Goal: Information Seeking & Learning: Find specific fact

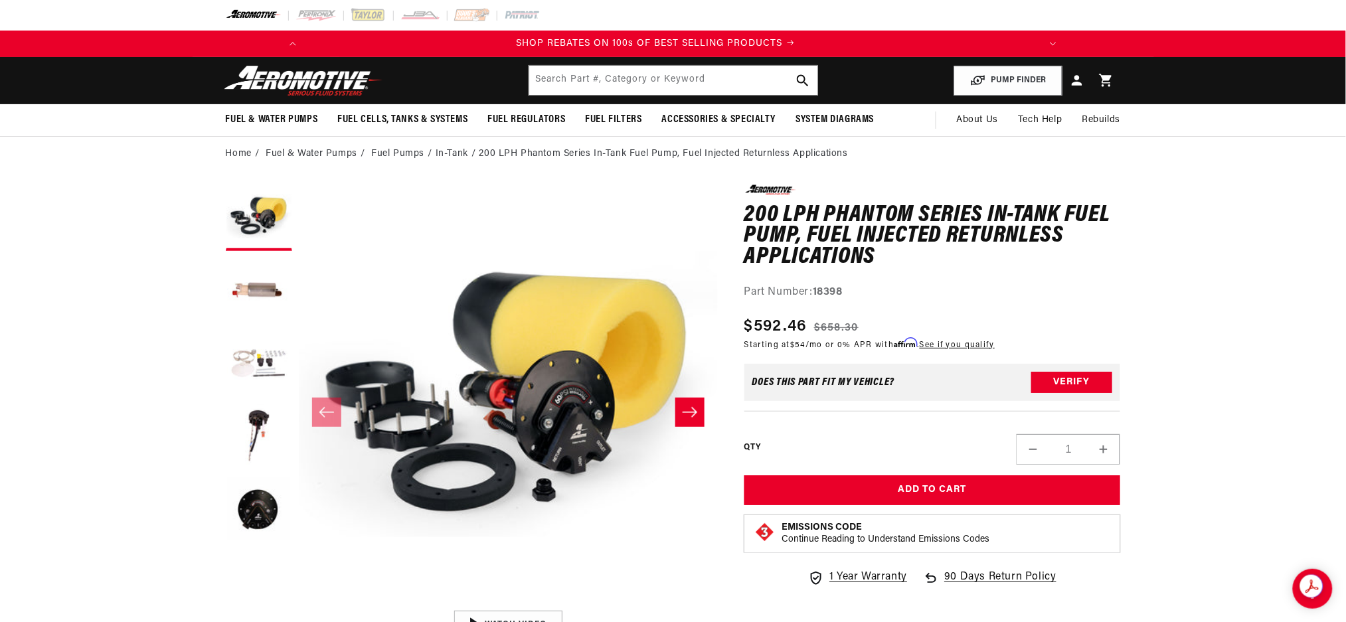
scroll to position [0, 752]
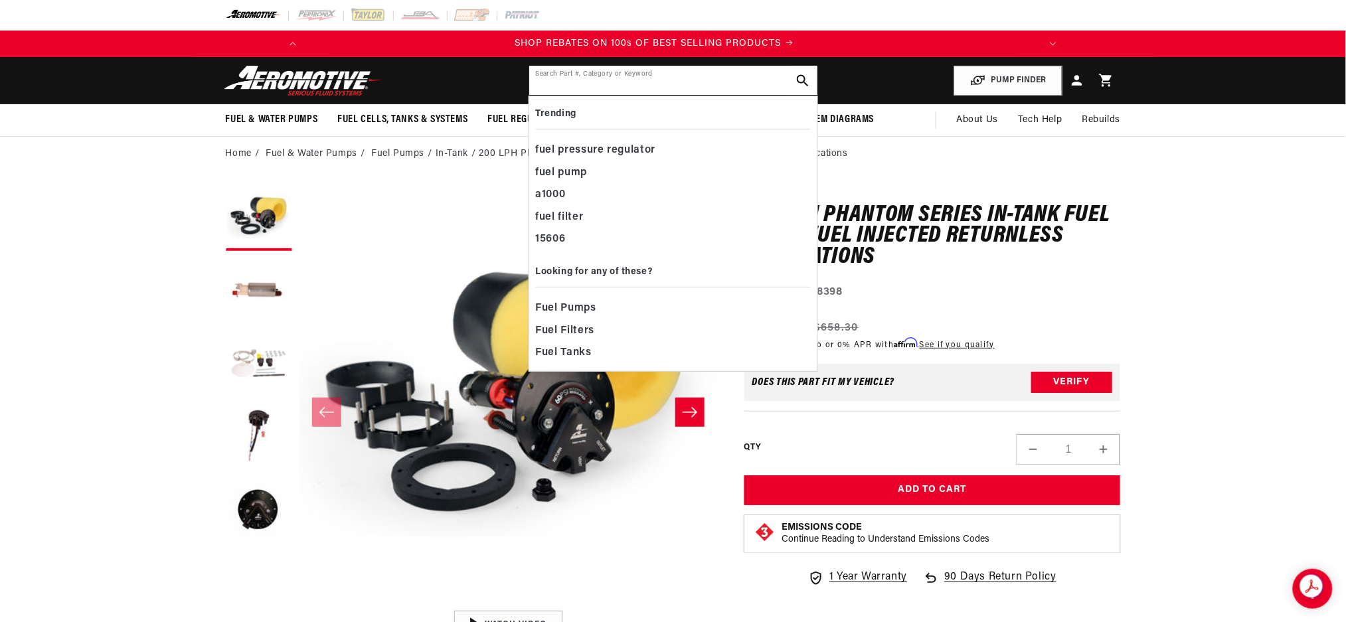
click at [699, 70] on input "text" at bounding box center [673, 80] width 288 height 29
click at [299, 604] on button "Open media 1 in modal" at bounding box center [299, 604] width 0 height 0
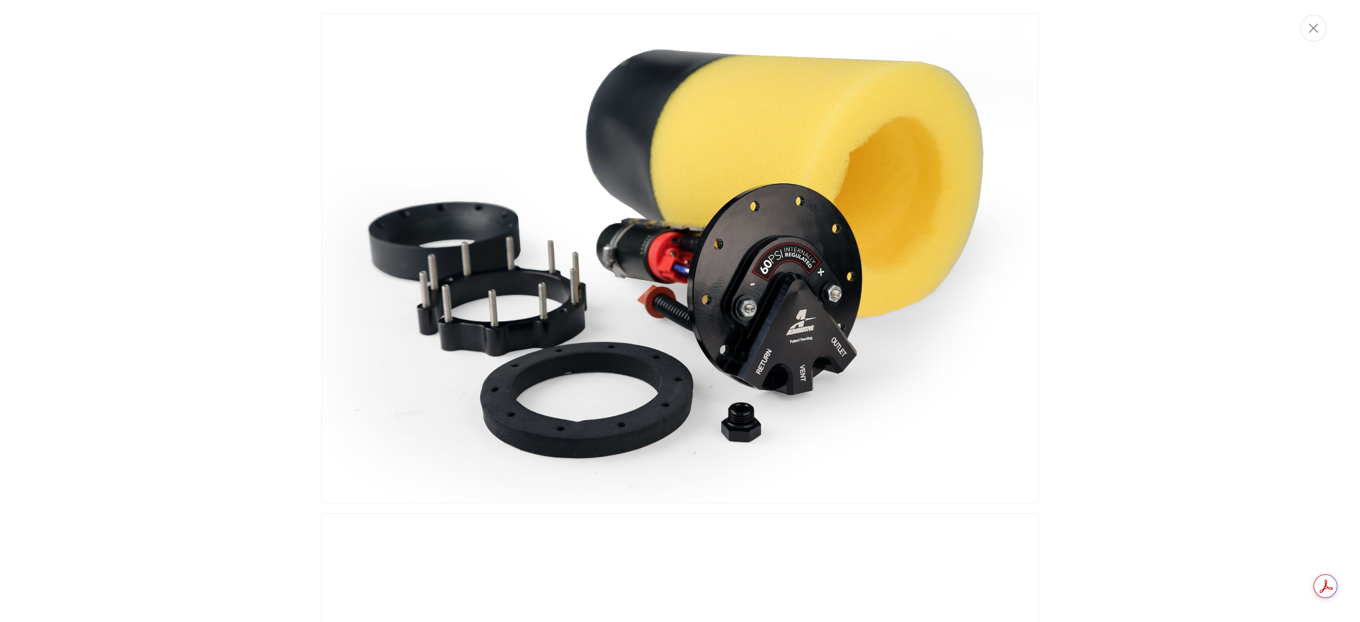
click at [824, 378] on img "Media gallery" at bounding box center [679, 258] width 717 height 490
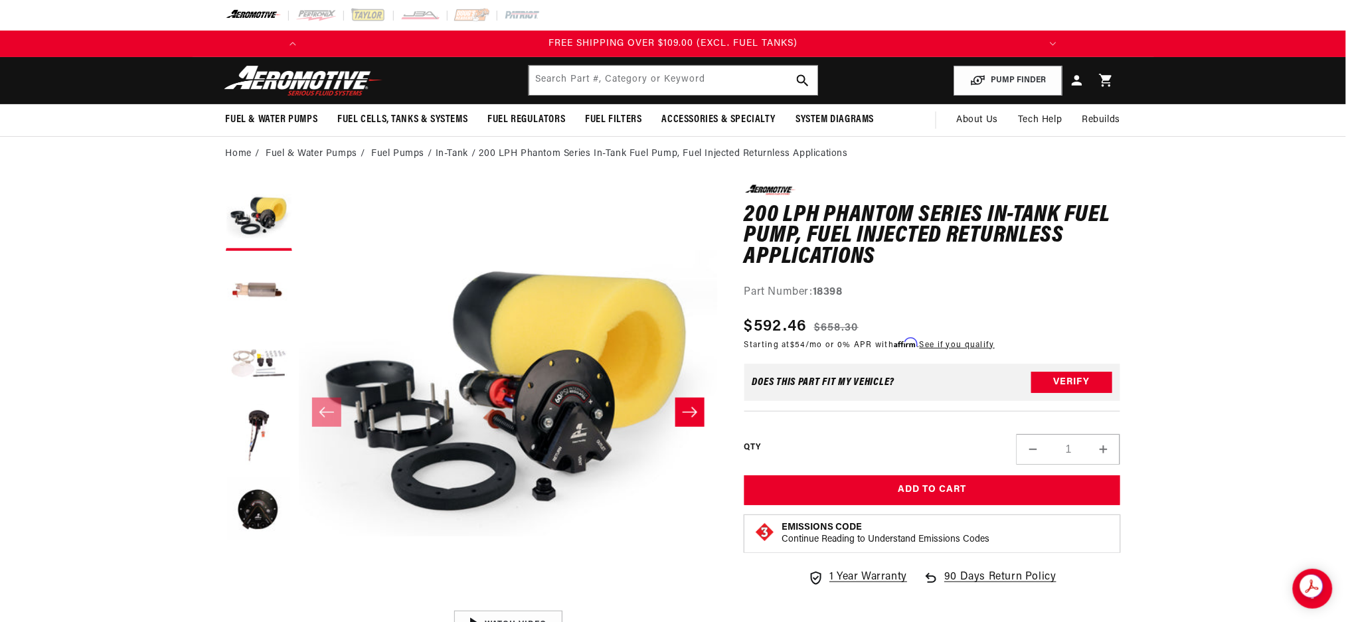
scroll to position [0, 1505]
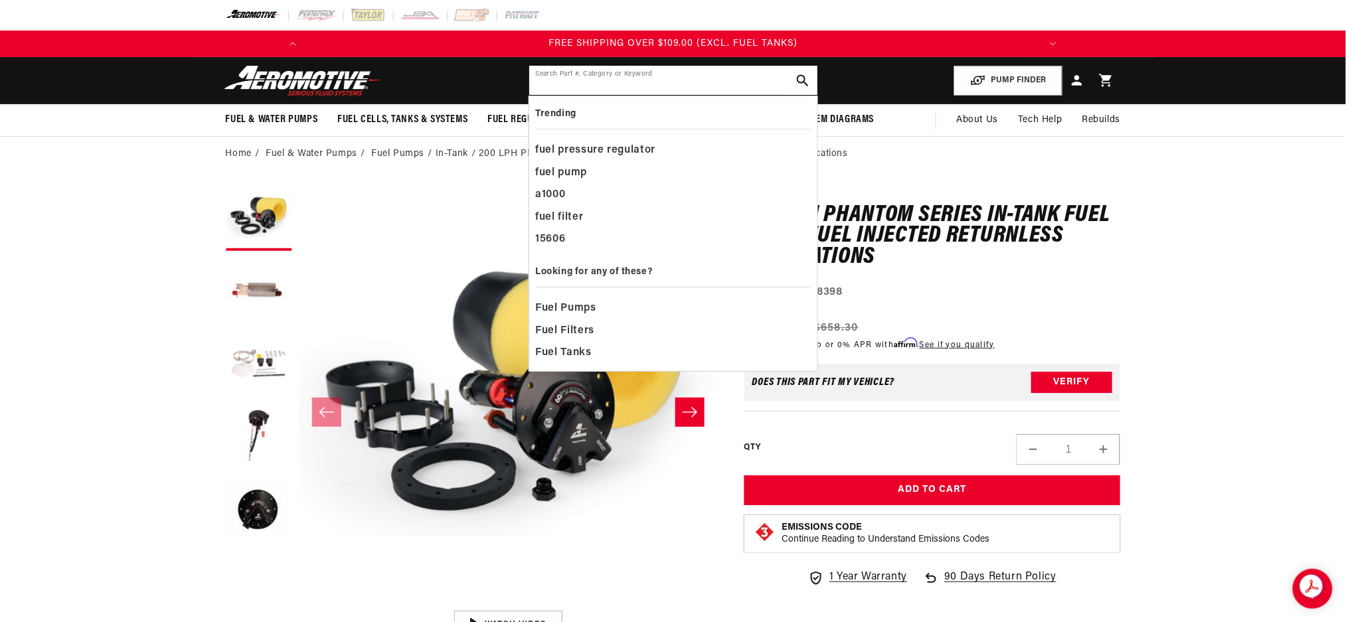
click at [628, 86] on input "text" at bounding box center [673, 80] width 288 height 29
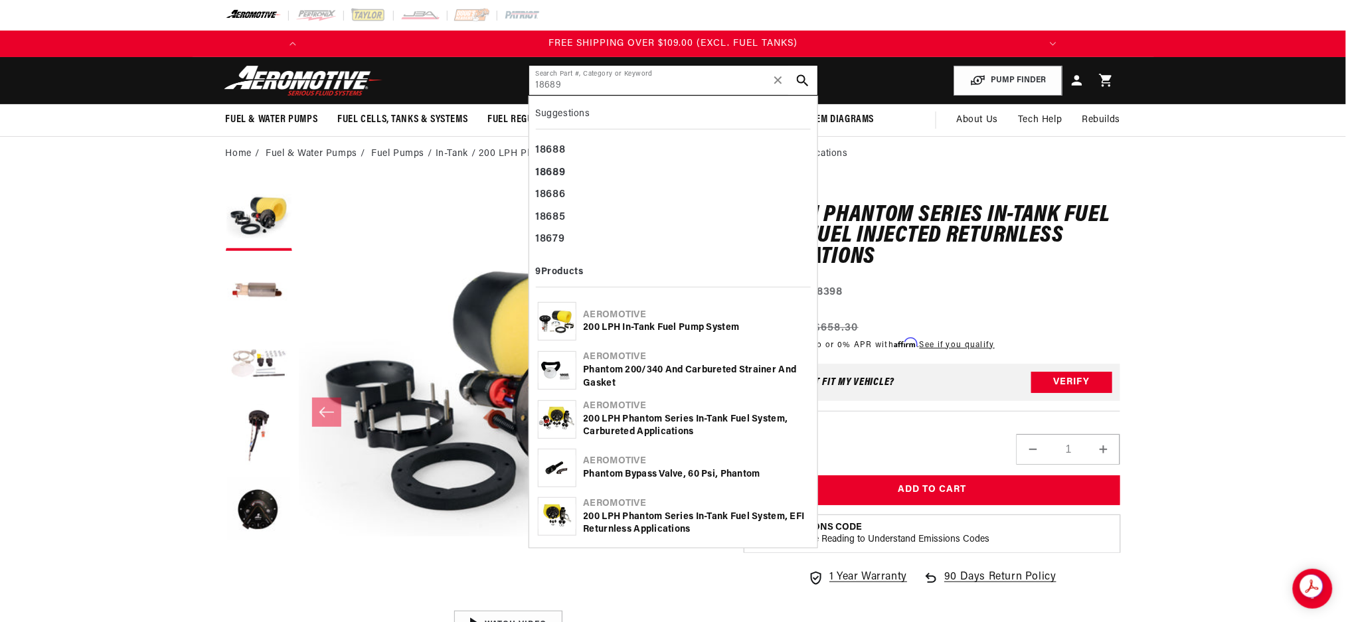
type input "18689"
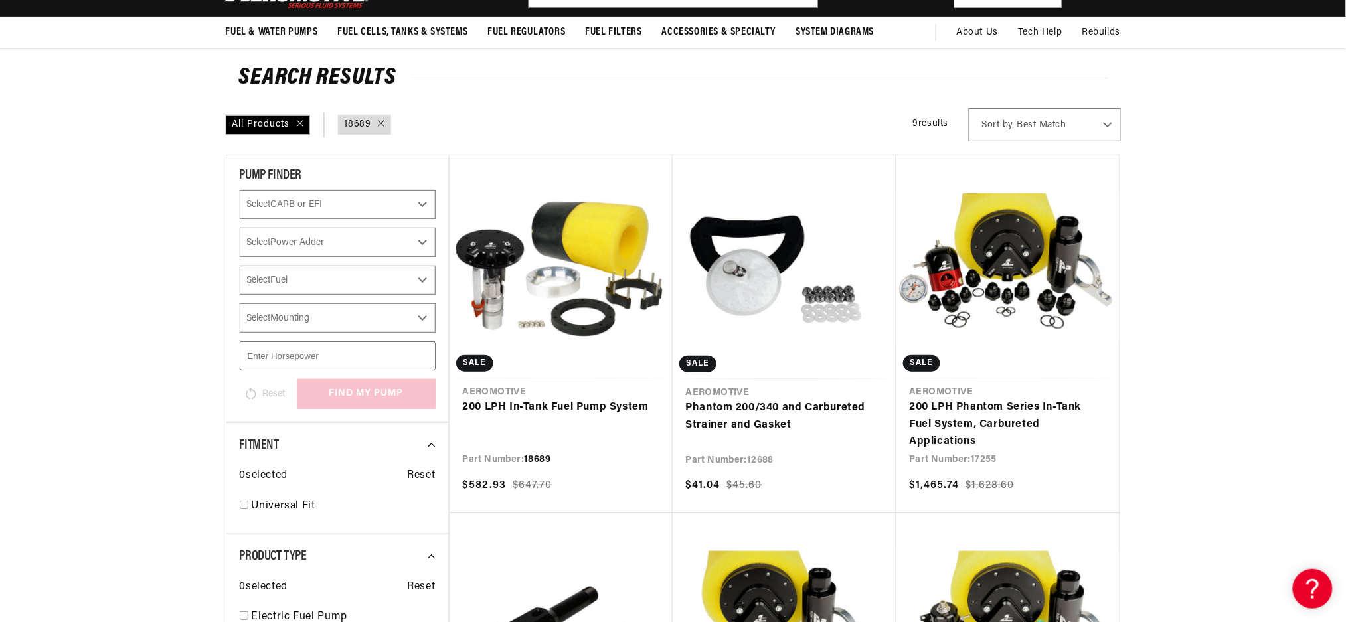
scroll to position [88, 0]
click at [607, 402] on link "200 LPH In-Tank Fuel Pump System" at bounding box center [561, 406] width 197 height 17
